Goal: Navigation & Orientation: Find specific page/section

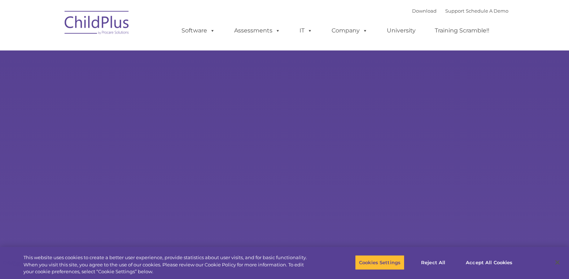
select select "MEDIUM"
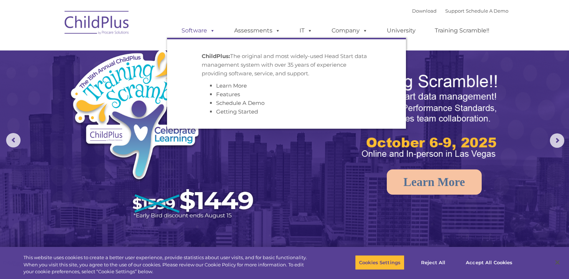
click at [206, 30] on link "Software" at bounding box center [198, 30] width 48 height 14
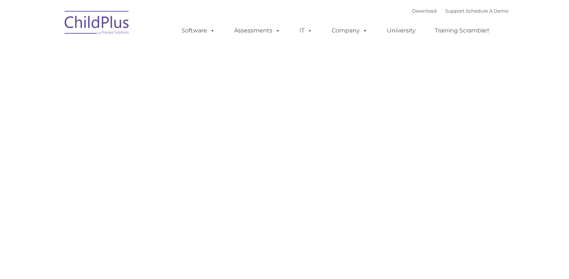
type input ""
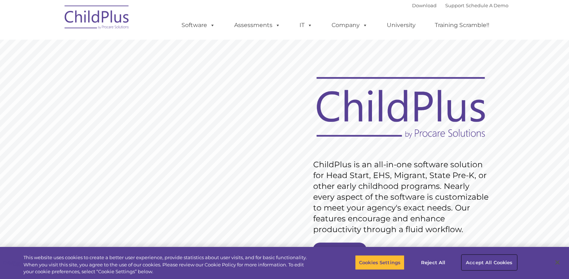
click at [475, 264] on button "Accept All Cookies" at bounding box center [489, 262] width 54 height 15
